Goal: Information Seeking & Learning: Learn about a topic

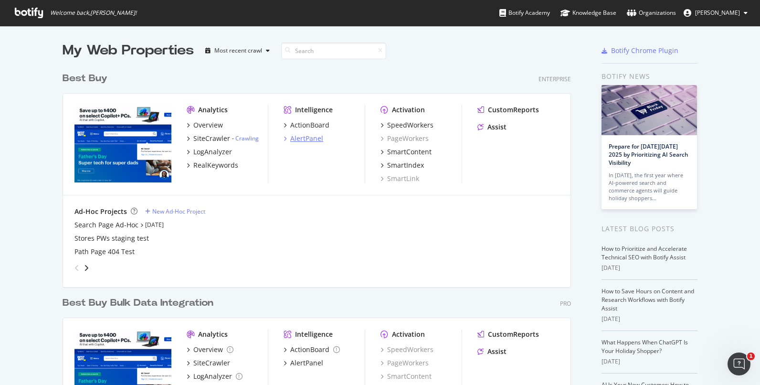
click at [307, 140] on div "AlertPanel" at bounding box center [306, 139] width 33 height 10
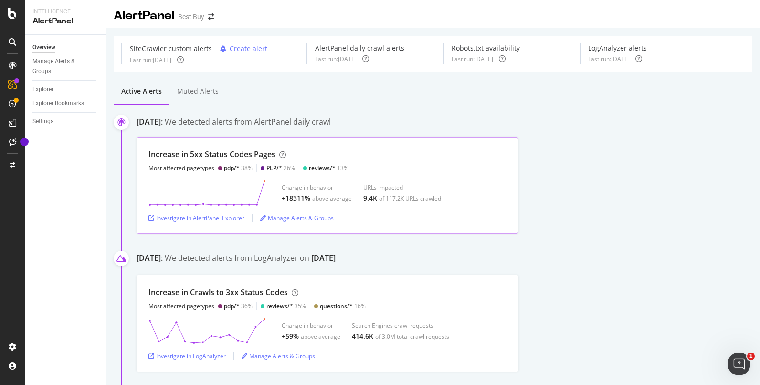
click at [210, 217] on div "Investigate in AlertPanel Explorer" at bounding box center [196, 218] width 96 height 8
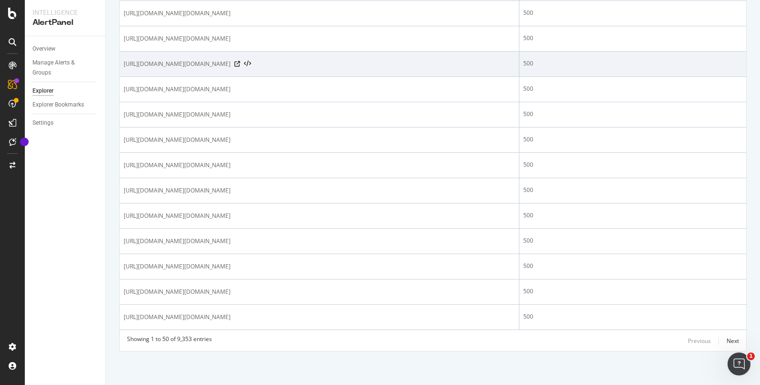
scroll to position [1647, 0]
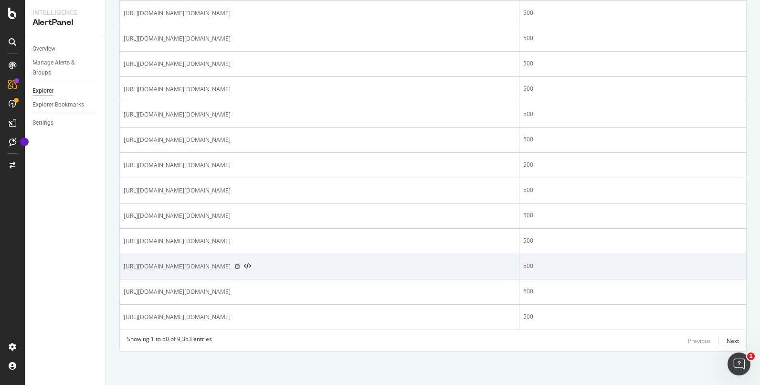
click at [240, 264] on icon at bounding box center [237, 267] width 6 height 6
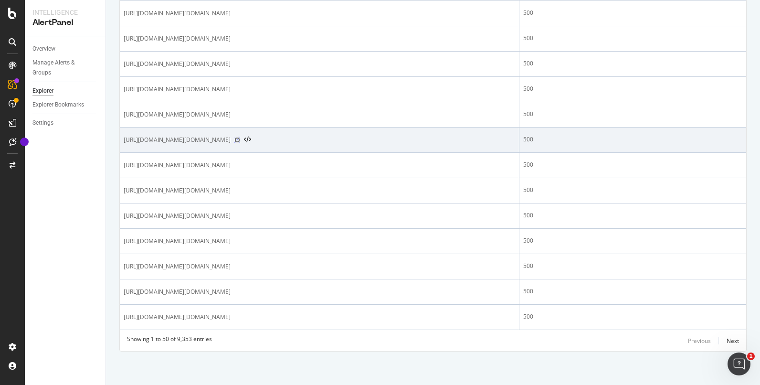
click at [240, 137] on icon at bounding box center [237, 140] width 6 height 6
